Goal: Check status: Check status

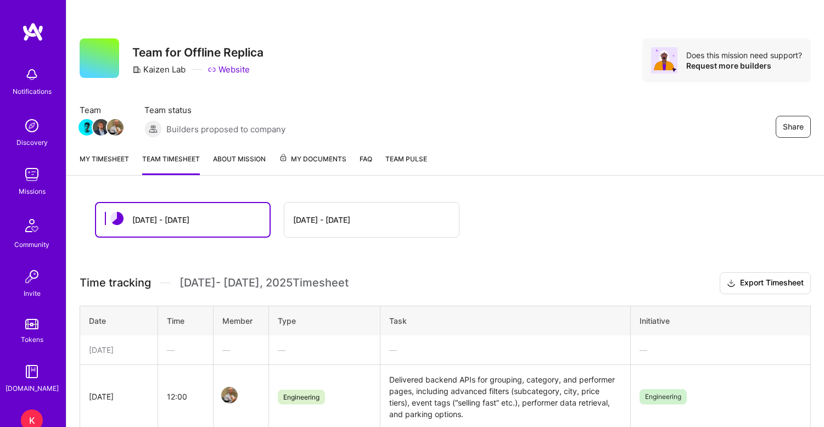
click at [121, 153] on link "My timesheet" at bounding box center [104, 164] width 49 height 22
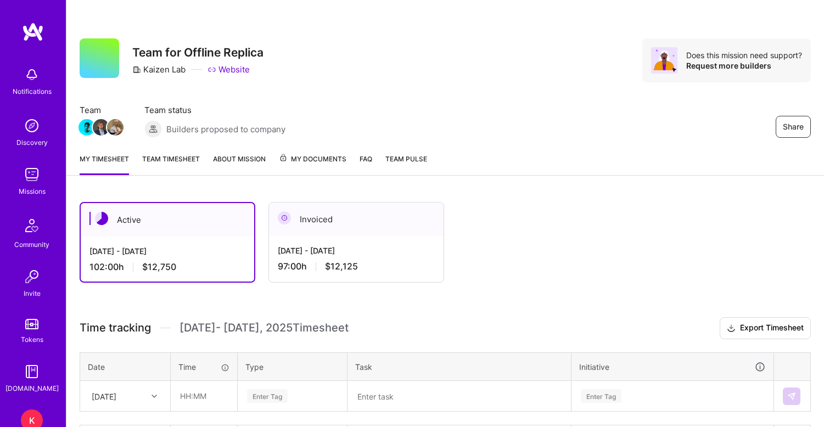
click at [361, 238] on div "[DATE] - [DATE] 97:00 h $12,125" at bounding box center [356, 258] width 175 height 45
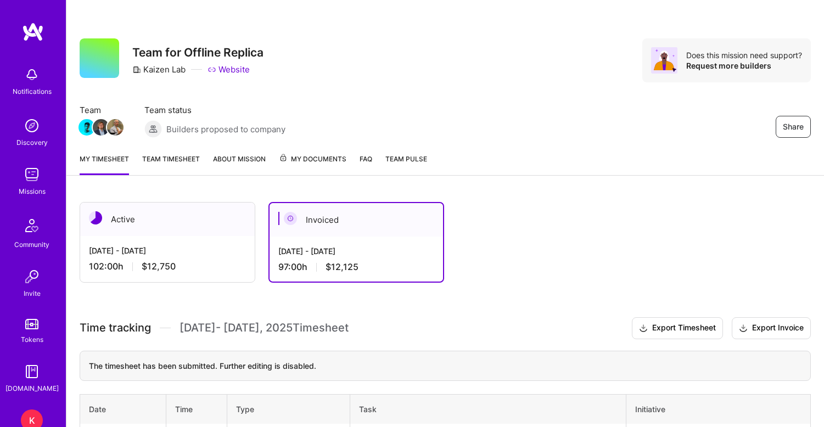
click at [204, 249] on div "[DATE] - [DATE]" at bounding box center [167, 251] width 157 height 12
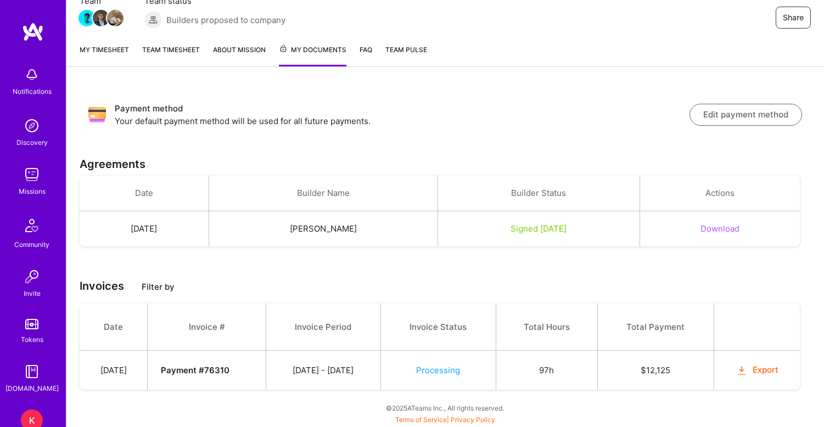
scroll to position [109, 0]
click at [104, 48] on link "My timesheet" at bounding box center [104, 55] width 49 height 23
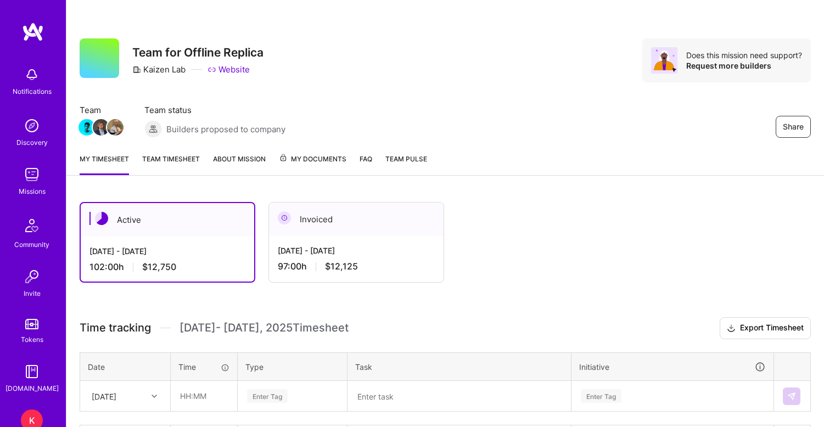
click at [172, 156] on link "Team timesheet" at bounding box center [171, 164] width 58 height 22
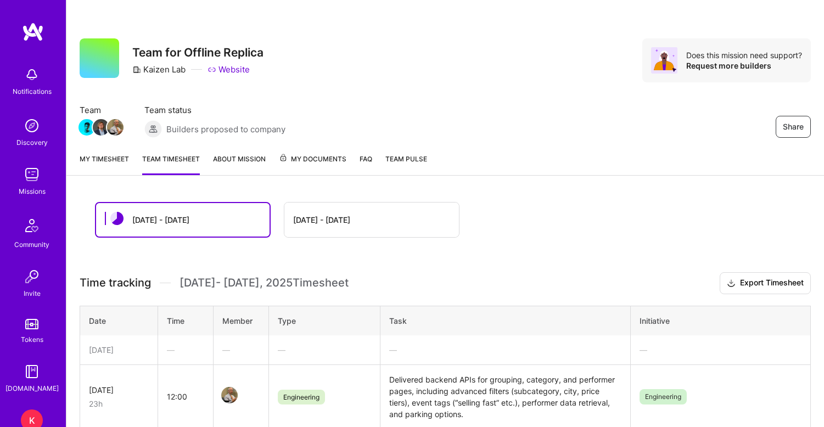
click at [325, 156] on span "My Documents" at bounding box center [313, 159] width 68 height 12
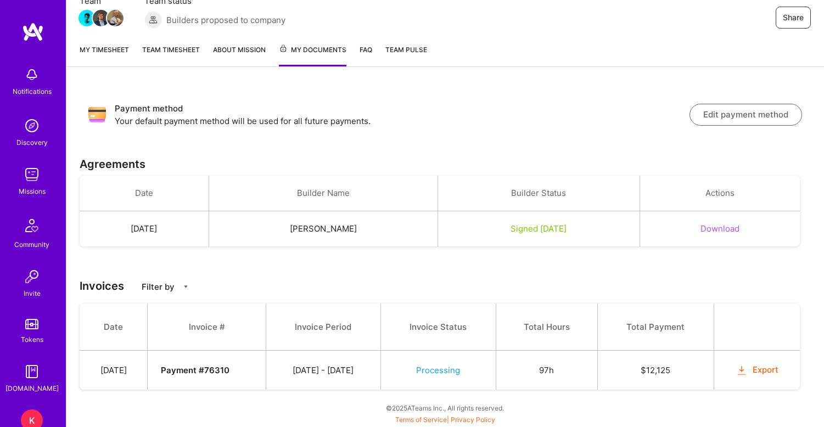
scroll to position [109, 0]
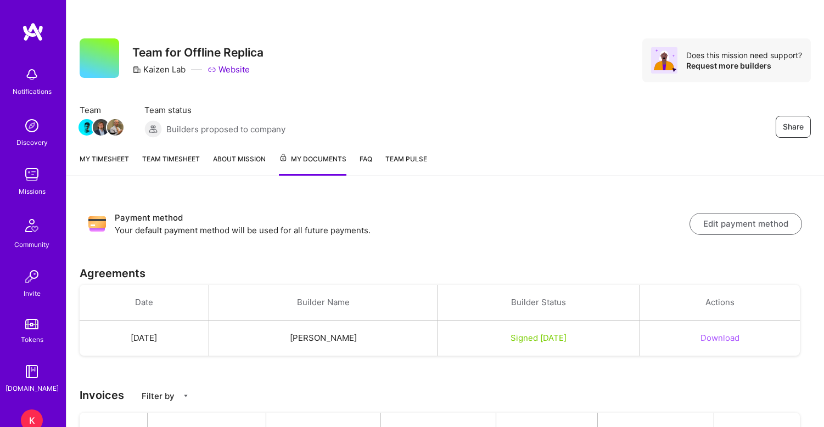
scroll to position [109, 0]
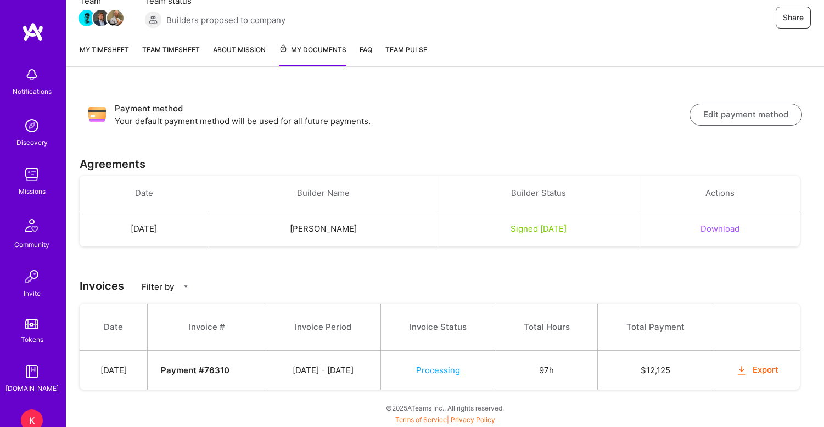
click at [177, 50] on link "Team timesheet" at bounding box center [171, 55] width 58 height 23
